Goal: Task Accomplishment & Management: Manage account settings

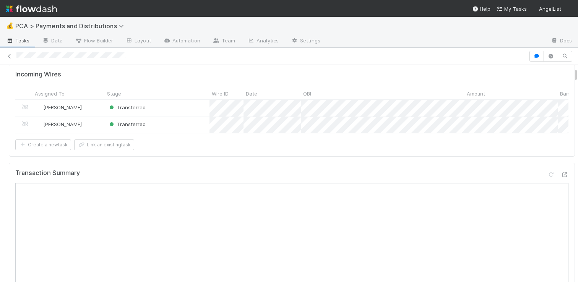
scroll to position [74, 0]
click at [561, 178] on icon at bounding box center [565, 175] width 8 height 5
click at [151, 165] on div at bounding box center [289, 141] width 578 height 282
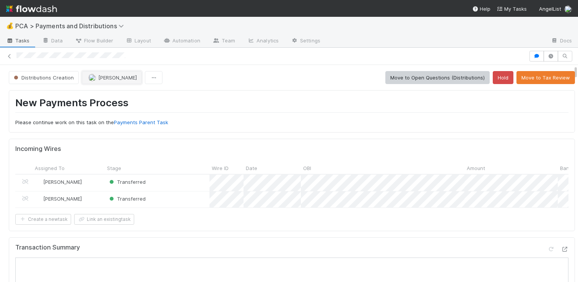
click at [117, 75] on span "Meg Castanare" at bounding box center [117, 78] width 39 height 6
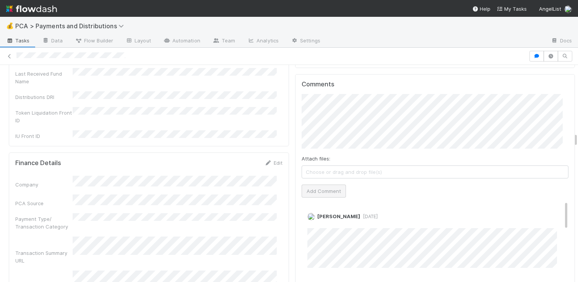
scroll to position [1812, 0]
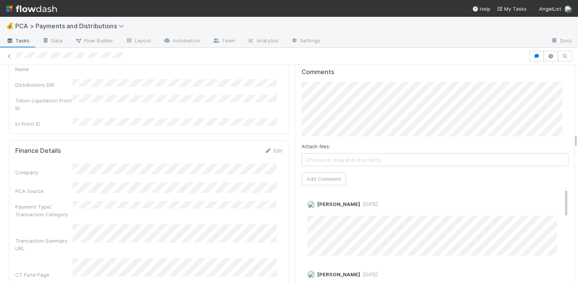
click at [325, 133] on div "Attach files: Choose or drag and drop file(s) Add Comment" at bounding box center [435, 134] width 267 height 104
click at [317, 174] on button "Add Comment" at bounding box center [324, 178] width 44 height 13
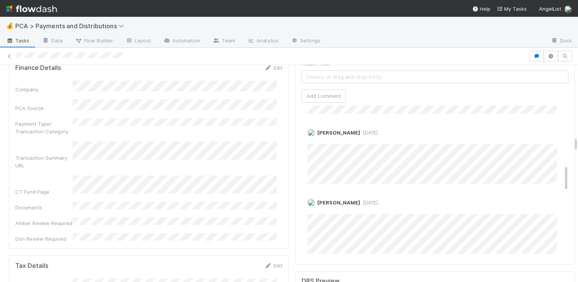
scroll to position [332, 0]
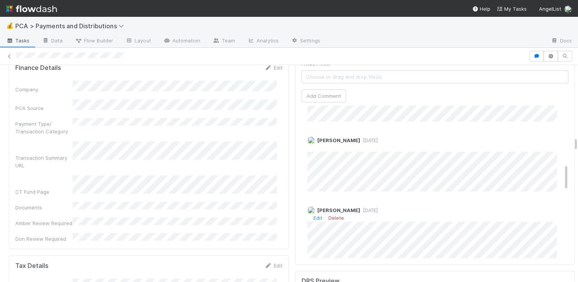
click at [360, 208] on span "3 weeks ago" at bounding box center [369, 211] width 18 height 6
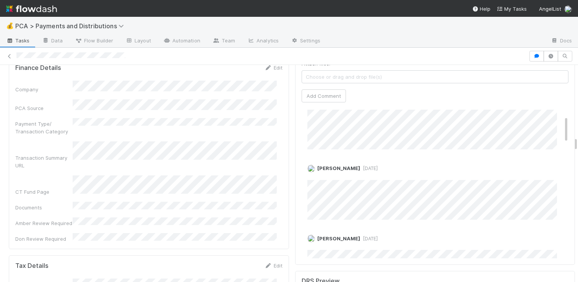
scroll to position [0, 0]
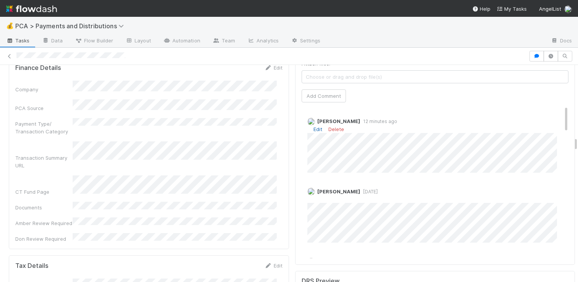
click at [315, 126] on link "Edit" at bounding box center [317, 129] width 9 height 6
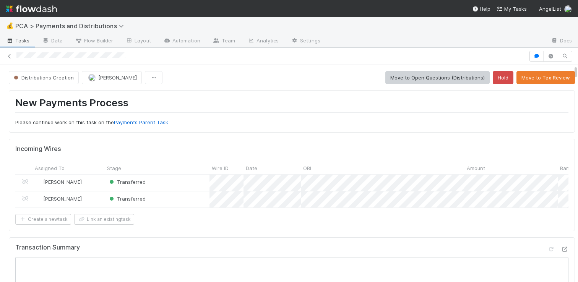
drag, startPoint x: 138, startPoint y: 58, endPoint x: 14, endPoint y: 55, distance: 124.2
click at [14, 55] on div at bounding box center [289, 56] width 578 height 11
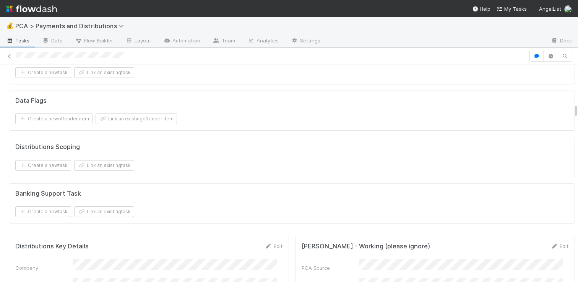
scroll to position [1121, 0]
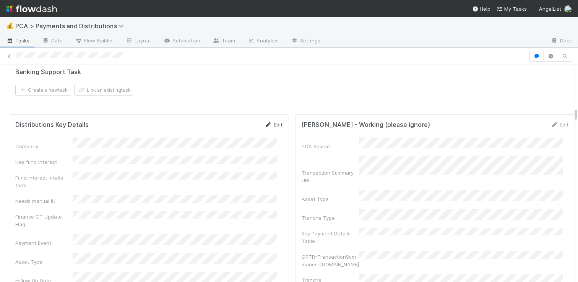
click at [272, 128] on link "Edit" at bounding box center [273, 125] width 18 height 6
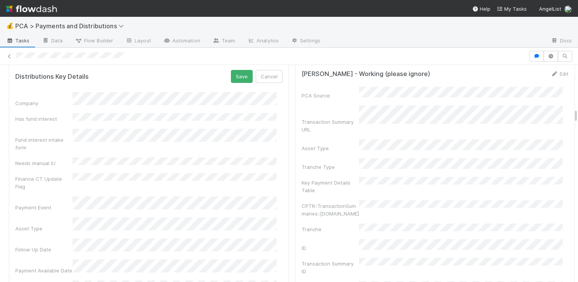
scroll to position [1188, 0]
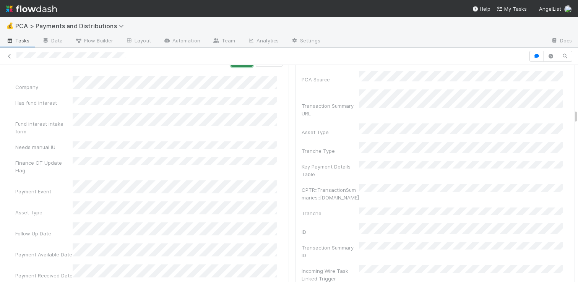
click at [240, 67] on button "Save" at bounding box center [242, 60] width 22 height 13
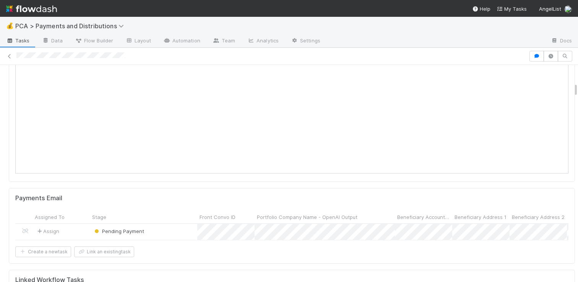
scroll to position [0, 0]
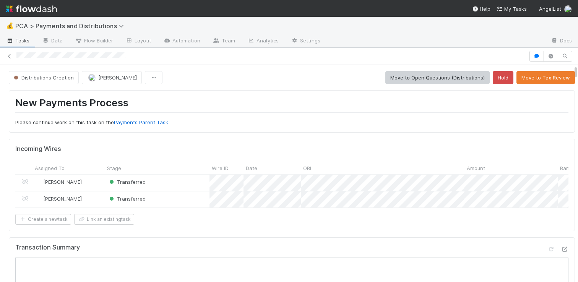
click at [63, 83] on button "Distributions Creation" at bounding box center [44, 77] width 70 height 13
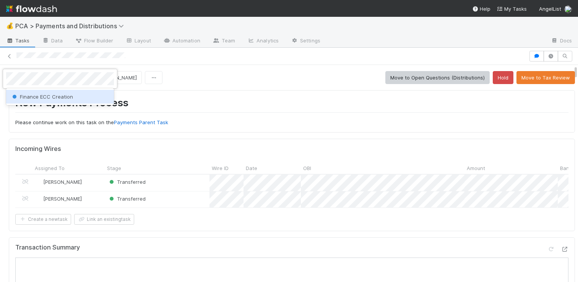
click at [50, 96] on span "Finance ECC Creation" at bounding box center [42, 97] width 62 height 6
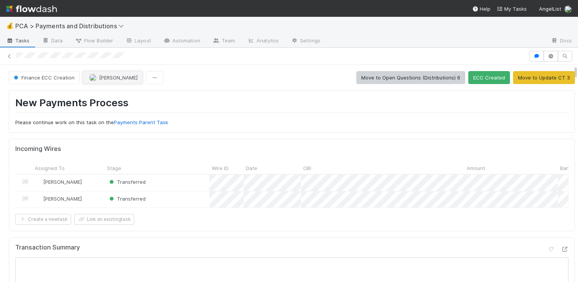
click at [94, 74] on button "[PERSON_NAME]" at bounding box center [113, 77] width 60 height 13
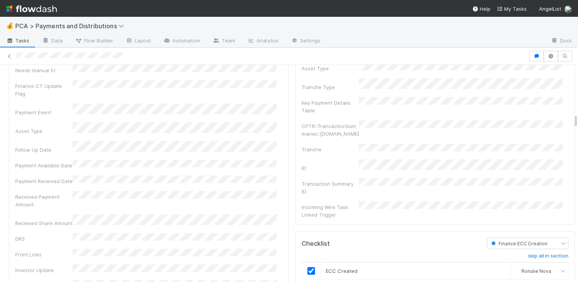
scroll to position [1175, 0]
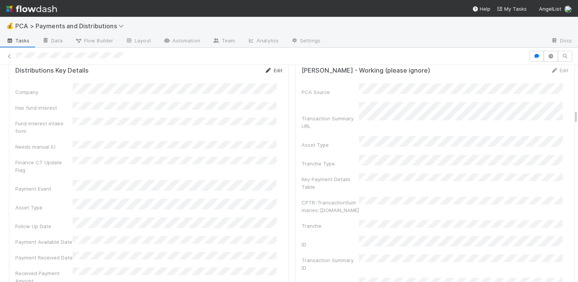
click at [270, 73] on link "Edit" at bounding box center [273, 70] width 18 height 6
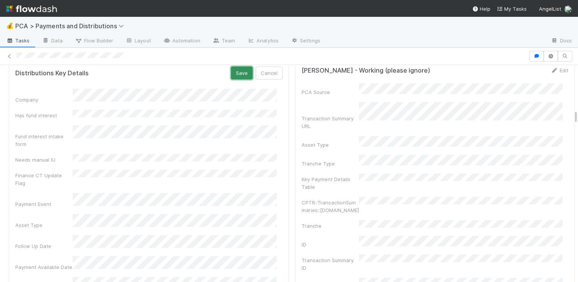
click at [240, 79] on button "Save" at bounding box center [242, 72] width 22 height 13
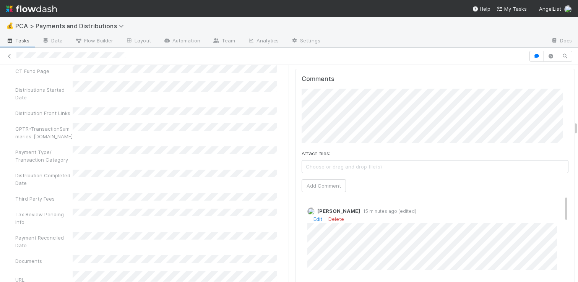
scroll to position [1479, 0]
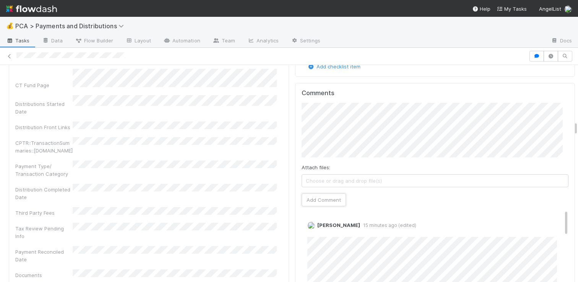
drag, startPoint x: 325, startPoint y: 197, endPoint x: 388, endPoint y: 157, distance: 74.5
click at [388, 157] on div "Attach files: Choose or drag and drop file(s) Add Comment" at bounding box center [435, 155] width 267 height 104
click at [311, 207] on button "Add Comment" at bounding box center [324, 207] width 44 height 13
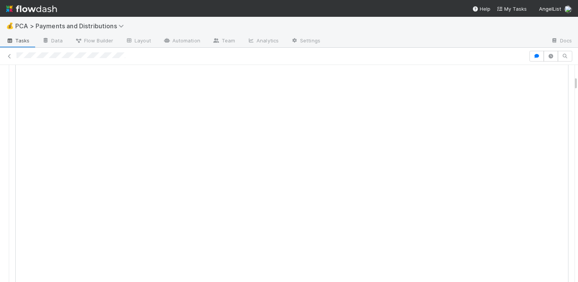
scroll to position [0, 0]
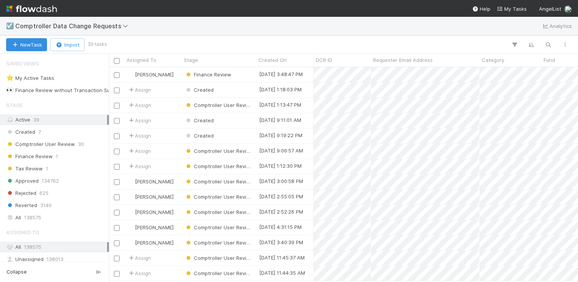
scroll to position [209, 463]
click at [248, 73] on div "Finance Review" at bounding box center [219, 74] width 75 height 15
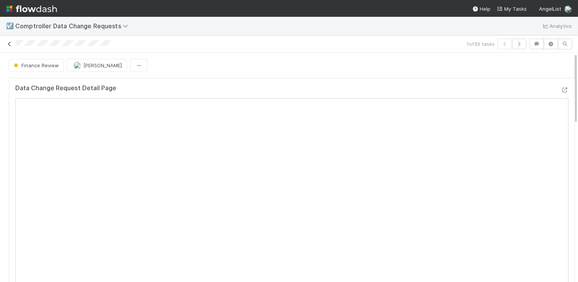
click at [9, 45] on icon at bounding box center [10, 44] width 8 height 5
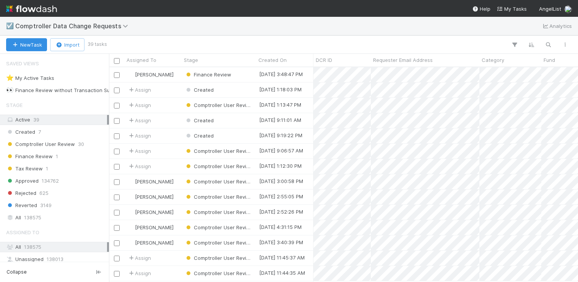
scroll to position [209, 463]
click at [551, 44] on icon "button" at bounding box center [548, 44] width 8 height 7
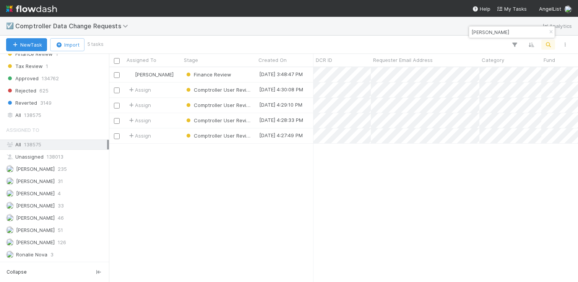
scroll to position [64, 0]
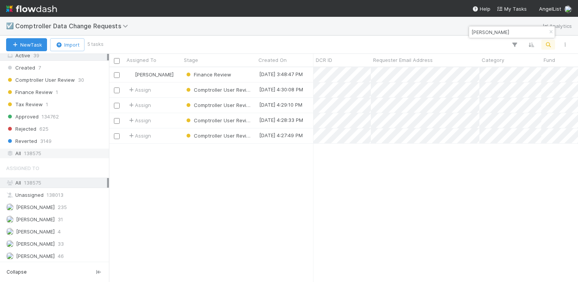
type input "bodell"
click at [39, 152] on span "138575" at bounding box center [32, 154] width 17 height 10
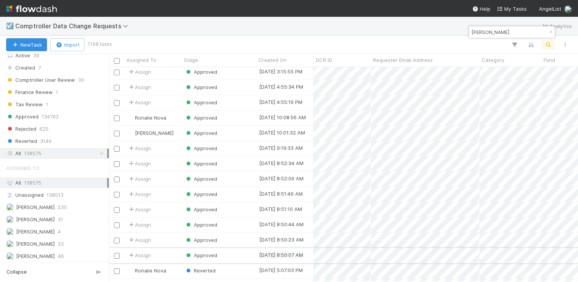
scroll to position [327, 0]
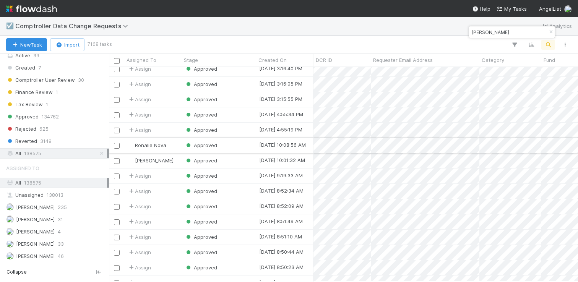
click at [241, 148] on div "Approved" at bounding box center [219, 145] width 75 height 15
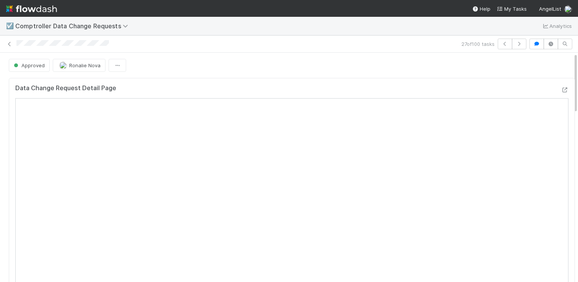
click at [14, 45] on div "27 of 100 tasks" at bounding box center [289, 44] width 578 height 11
click at [8, 44] on icon at bounding box center [10, 44] width 8 height 5
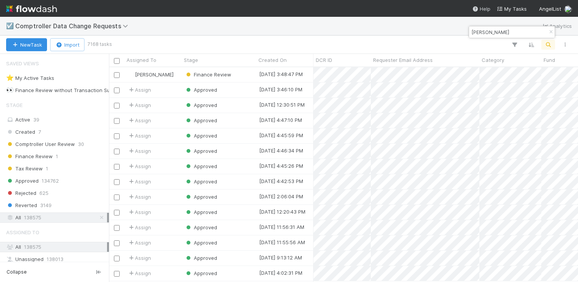
scroll to position [209, 463]
click at [496, 30] on input "bodell" at bounding box center [508, 32] width 76 height 9
paste input "A-CFD-27-Fund, a series of AngelList Omnibus, LLC"
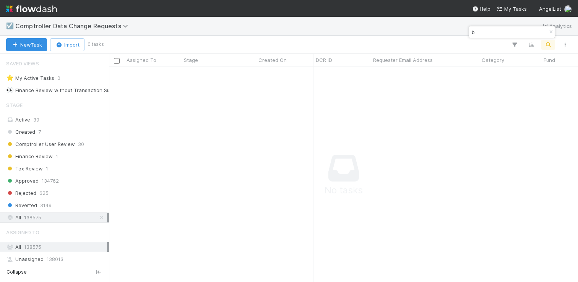
scroll to position [0, 0]
type input "bodell"
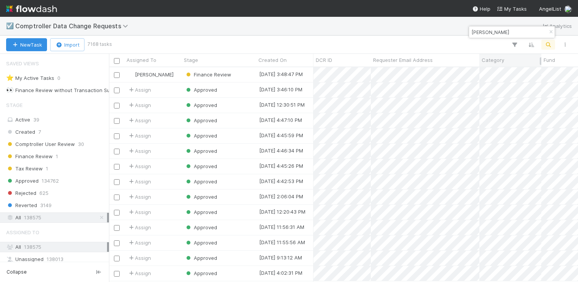
scroll to position [209, 463]
click at [505, 59] on div "Category" at bounding box center [511, 60] width 58 height 8
click at [505, 73] on div "Sort A → Z" at bounding box center [525, 74] width 87 height 11
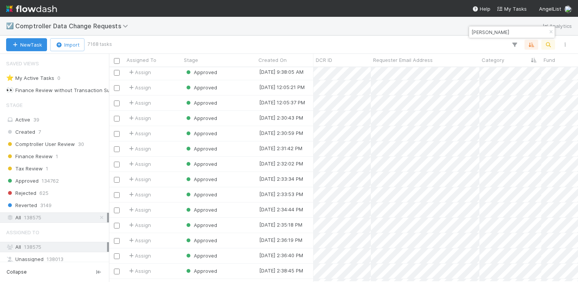
scroll to position [625, 0]
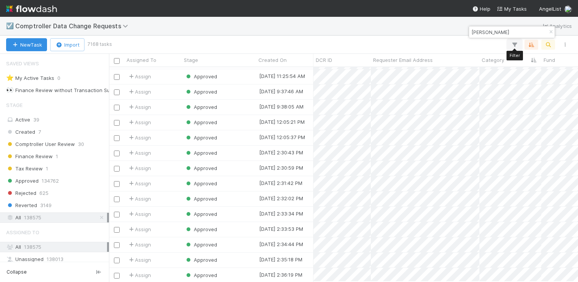
click at [517, 48] on button "button" at bounding box center [515, 45] width 14 height 10
click at [460, 66] on button "Add Filter" at bounding box center [396, 67] width 229 height 11
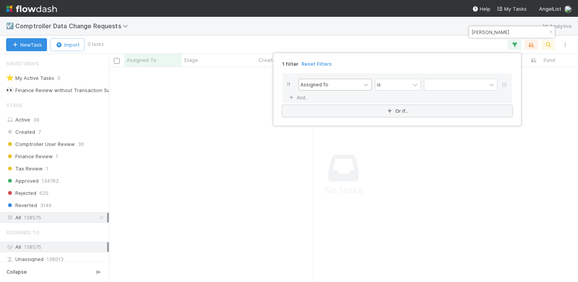
scroll to position [203, 463]
click at [355, 87] on div "Assigned To" at bounding box center [330, 84] width 62 height 11
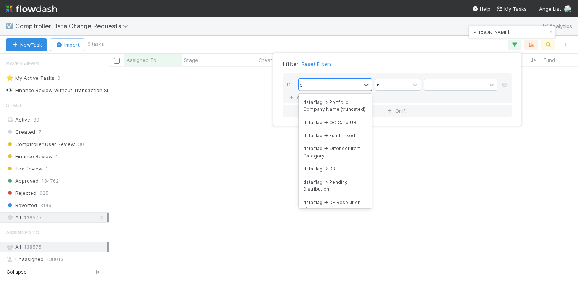
scroll to position [0, 0]
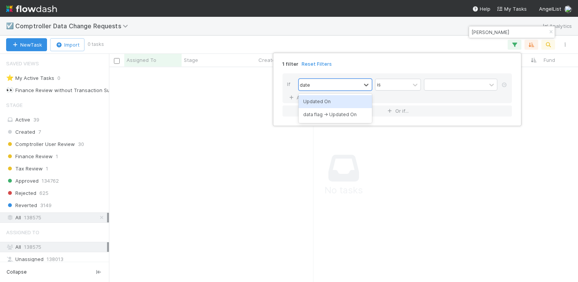
type input "date"
click at [374, 91] on div "Assigned To is" at bounding box center [399, 85] width 202 height 13
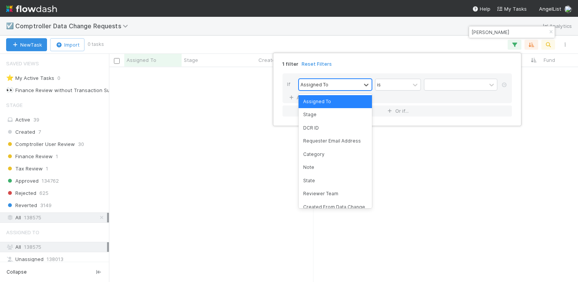
click at [357, 86] on div "Assigned To" at bounding box center [330, 84] width 62 height 11
click at [350, 52] on div "1 filter Reset Filters If option Assigned To focused, 1 of 47. 47 results avail…" at bounding box center [289, 141] width 578 height 282
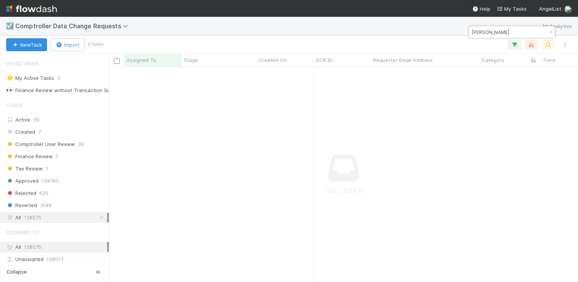
click at [511, 35] on input "bodell" at bounding box center [508, 32] width 76 height 9
click at [530, 44] on icon "button" at bounding box center [531, 44] width 8 height 7
click at [529, 72] on icon at bounding box center [527, 74] width 8 height 5
click at [511, 42] on div "Sort by" at bounding box center [289, 141] width 578 height 282
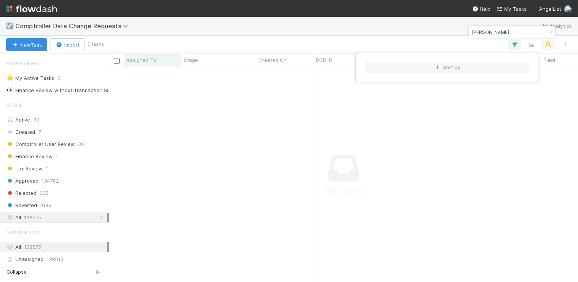
click at [517, 45] on div "Sort by" at bounding box center [289, 141] width 578 height 282
click at [519, 47] on button "button" at bounding box center [515, 45] width 14 height 10
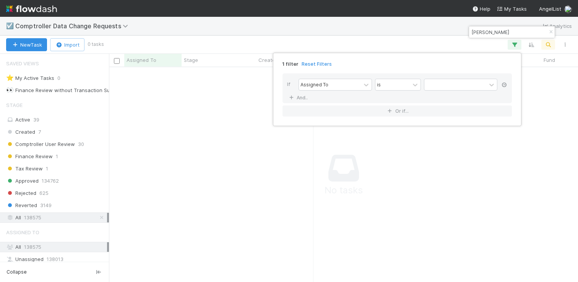
click at [505, 84] on icon at bounding box center [504, 85] width 8 height 5
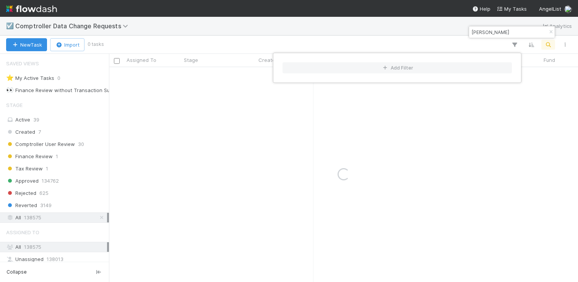
click at [413, 38] on div "Add Filter" at bounding box center [289, 141] width 578 height 282
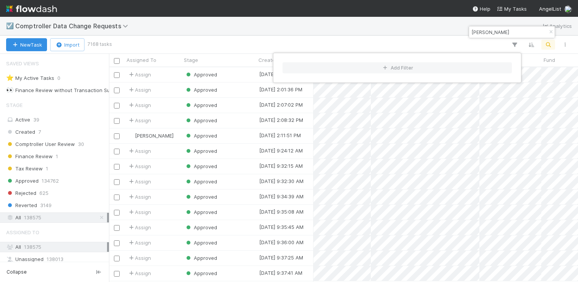
scroll to position [209, 463]
click at [244, 18] on div "Add Filter" at bounding box center [289, 141] width 578 height 282
click at [286, 64] on div "Created On" at bounding box center [284, 60] width 57 height 13
click at [279, 61] on span "Created On" at bounding box center [272, 60] width 28 height 8
click at [290, 84] on div "Sort Newest → Oldest" at bounding box center [302, 85] width 87 height 11
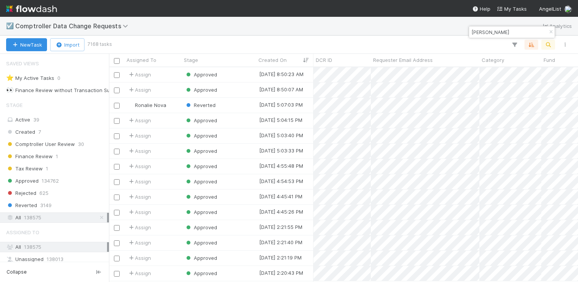
scroll to position [514, 0]
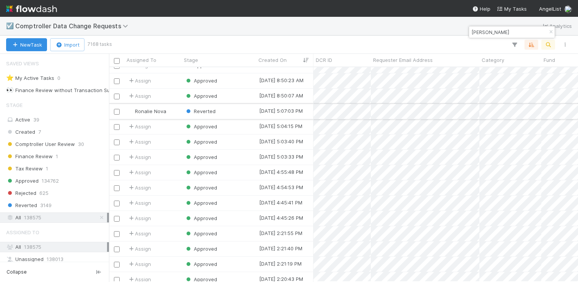
click at [244, 114] on div "Reverted" at bounding box center [219, 111] width 75 height 15
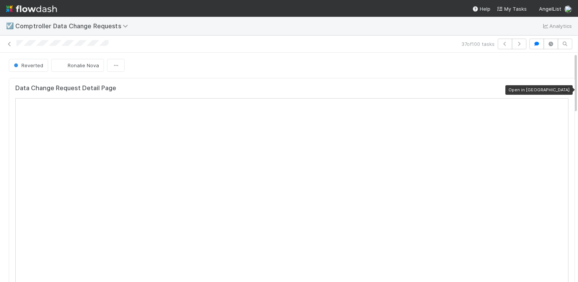
click at [561, 91] on icon at bounding box center [565, 90] width 8 height 5
click at [10, 44] on icon at bounding box center [10, 44] width 8 height 5
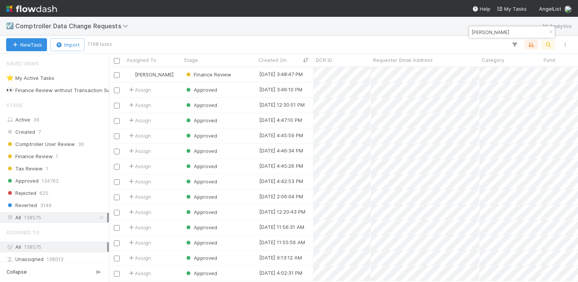
scroll to position [209, 463]
click at [241, 74] on div "Finance Review" at bounding box center [219, 74] width 75 height 15
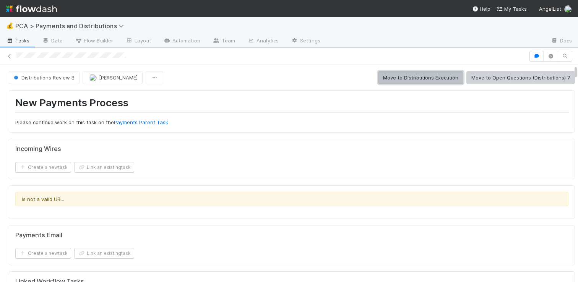
click at [431, 75] on button "Move to Distributions Execution" at bounding box center [420, 77] width 85 height 13
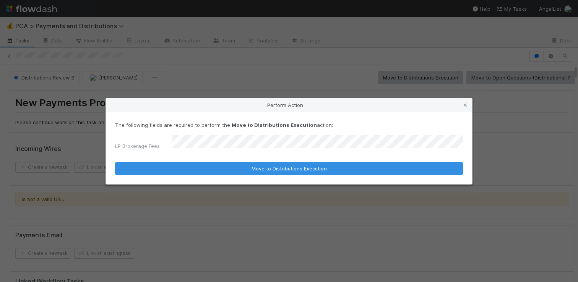
click at [115, 162] on button "Move to Distributions Execution" at bounding box center [289, 168] width 348 height 13
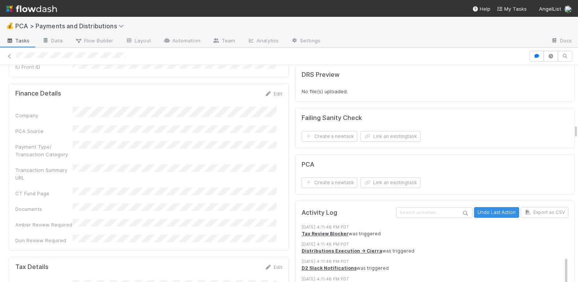
scroll to position [1370, 0]
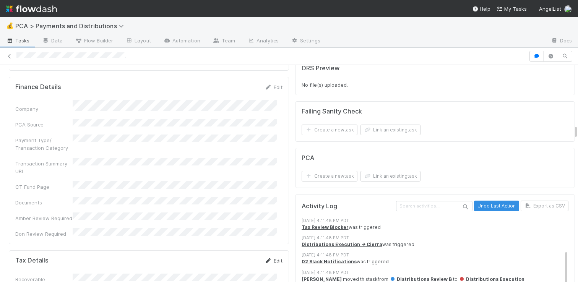
click at [269, 258] on link "Edit" at bounding box center [273, 261] width 18 height 6
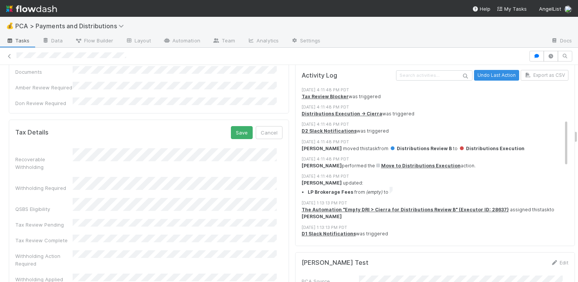
scroll to position [1509, 0]
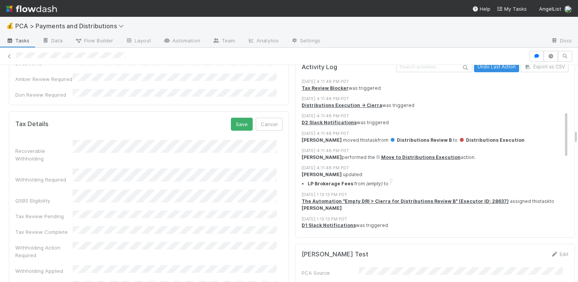
click at [71, 212] on div "Tax Review Pending" at bounding box center [43, 216] width 57 height 8
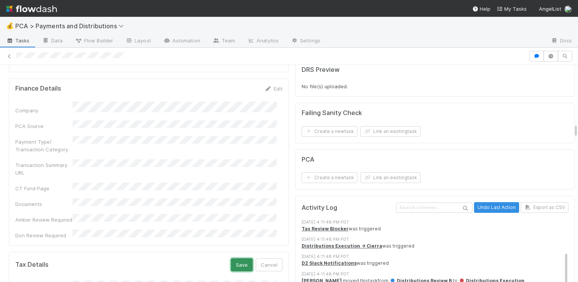
click at [234, 258] on button "Save" at bounding box center [242, 264] width 22 height 13
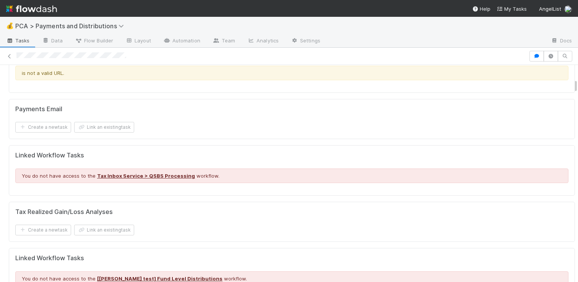
scroll to position [0, 0]
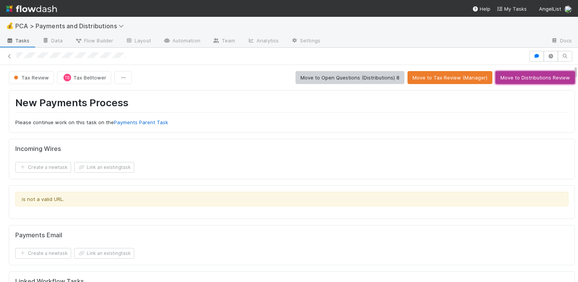
click at [522, 78] on button "Move to Distributions Review" at bounding box center [534, 77] width 79 height 13
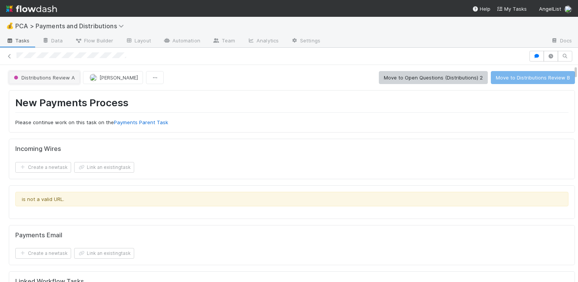
click at [39, 74] on button "Distributions Review A" at bounding box center [44, 77] width 71 height 13
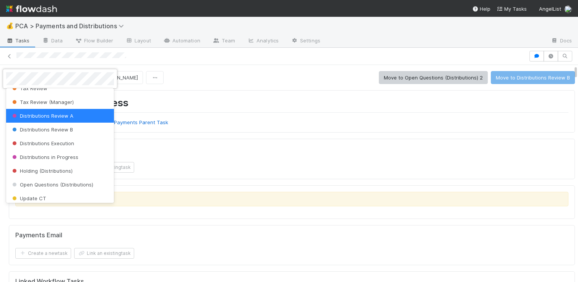
scroll to position [153, 0]
click at [48, 145] on span "Distributions Execution" at bounding box center [42, 144] width 63 height 6
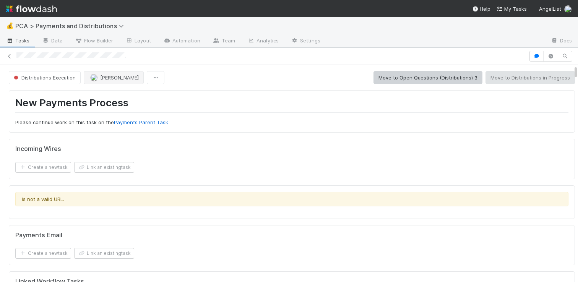
scroll to position [103, 0]
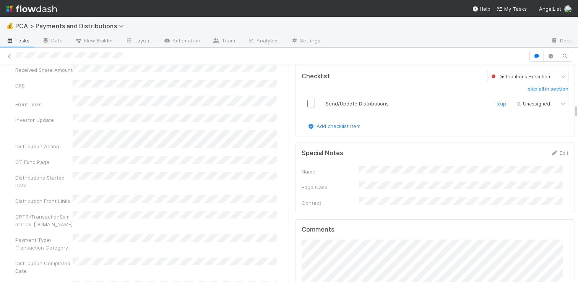
click at [307, 100] on input "checkbox" at bounding box center [311, 104] width 8 height 8
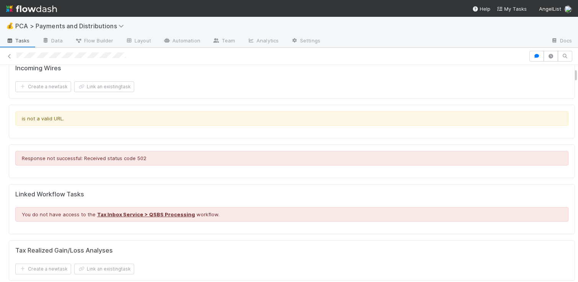
scroll to position [0, 0]
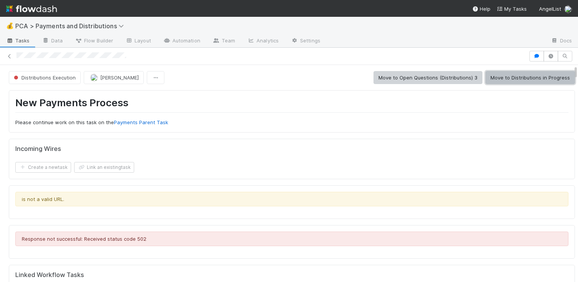
click at [512, 76] on button "Move to Distributions in Progress" at bounding box center [529, 77] width 89 height 13
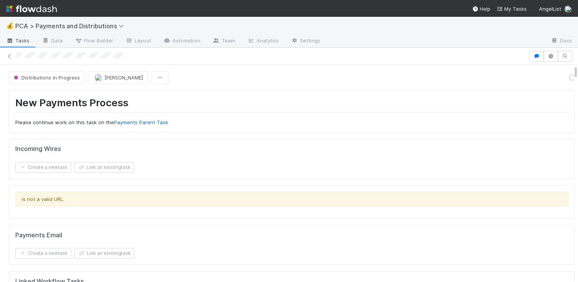
scroll to position [105, 0]
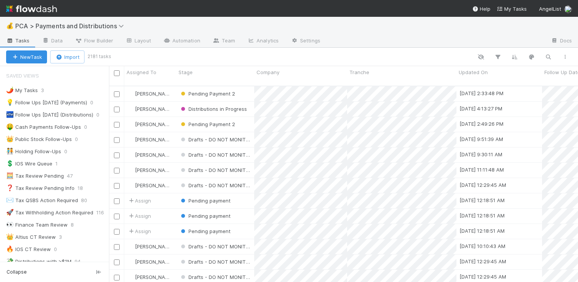
scroll to position [196, 463]
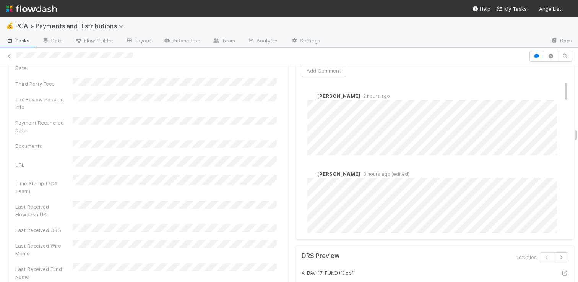
scroll to position [1676, 0]
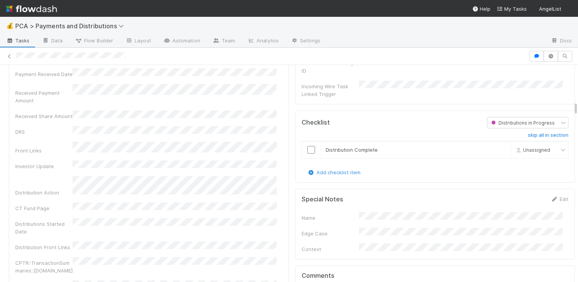
scroll to position [836, 0]
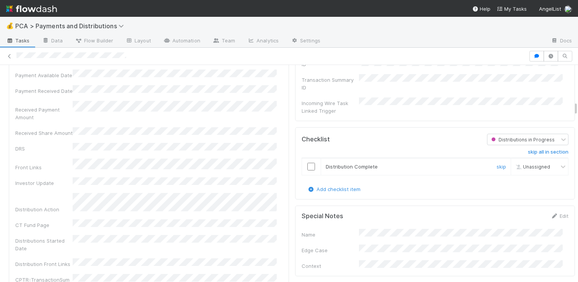
click at [307, 163] on input "checkbox" at bounding box center [311, 167] width 8 height 8
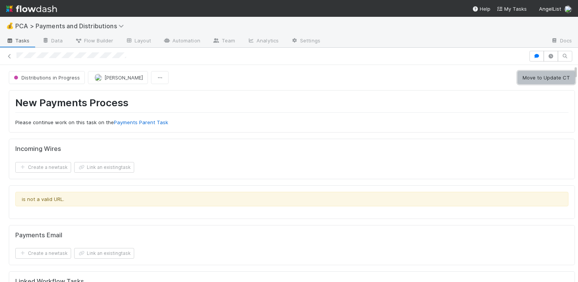
click at [524, 76] on button "Move to Update CT" at bounding box center [545, 77] width 57 height 13
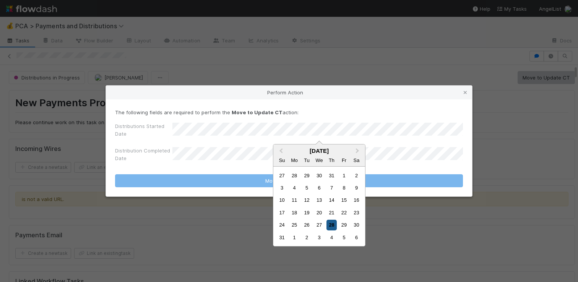
click at [329, 222] on div "28" at bounding box center [331, 225] width 10 height 10
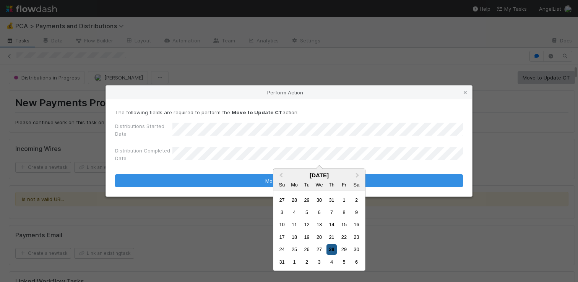
click at [330, 248] on div "28" at bounding box center [331, 249] width 10 height 10
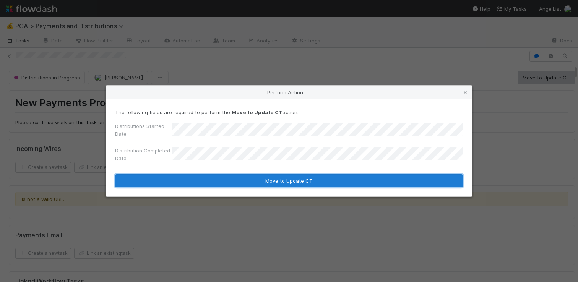
click at [320, 185] on button "Move to Update CT" at bounding box center [289, 180] width 348 height 13
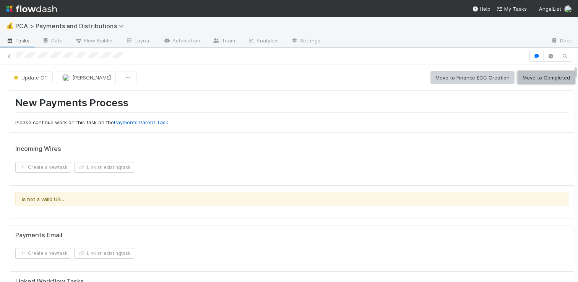
click at [552, 79] on button "Move to Completed" at bounding box center [545, 77] width 57 height 13
